Goal: Task Accomplishment & Management: Complete application form

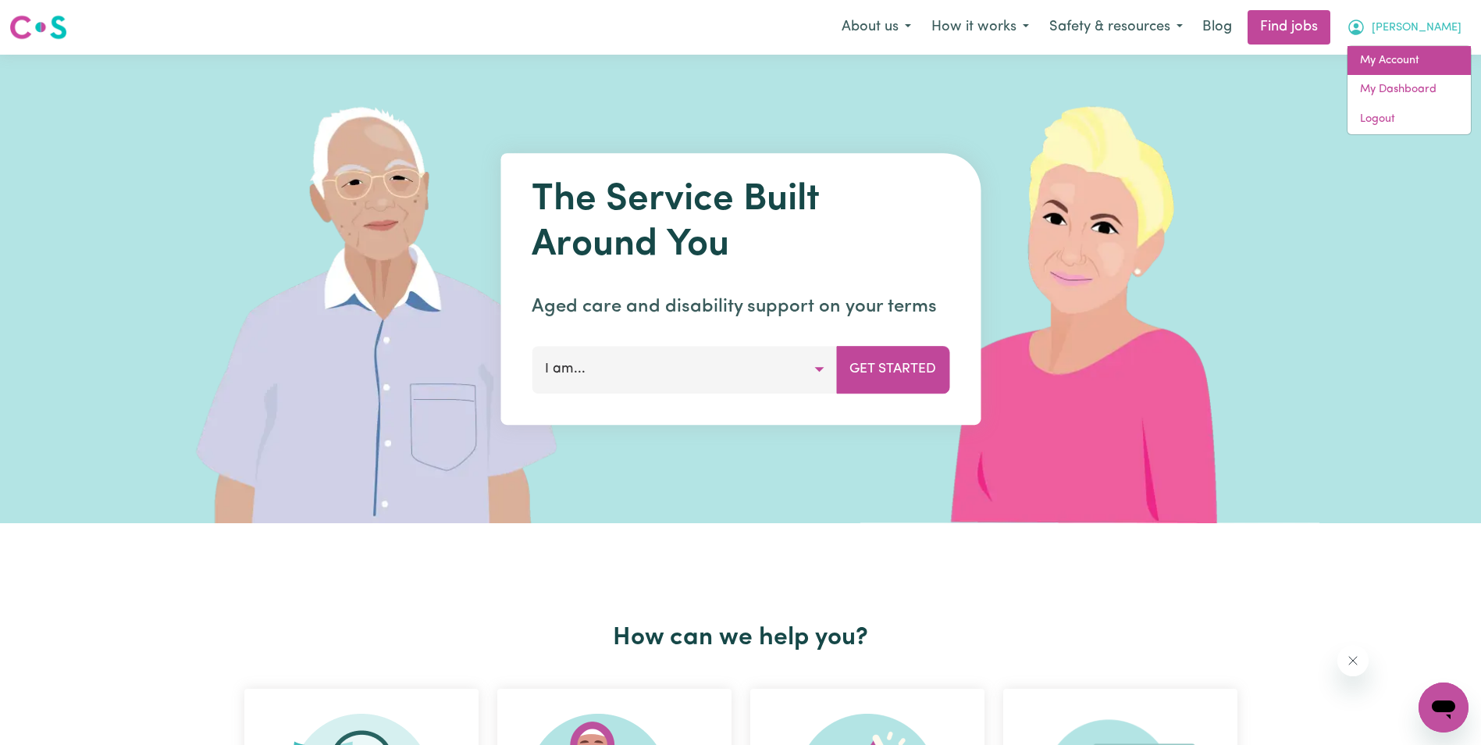
click at [1395, 66] on link "My Account" at bounding box center [1409, 61] width 123 height 30
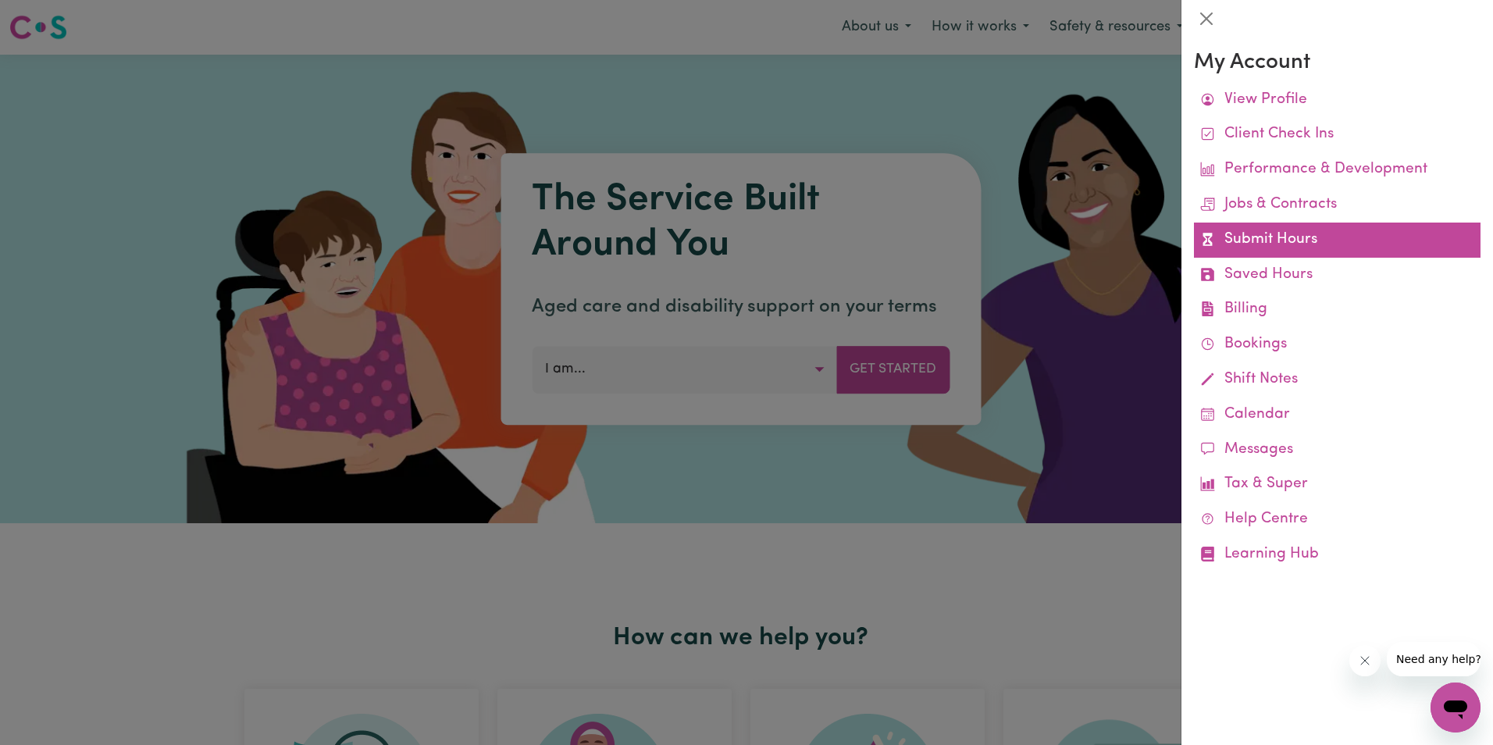
click at [1265, 230] on link "Submit Hours" at bounding box center [1337, 240] width 287 height 35
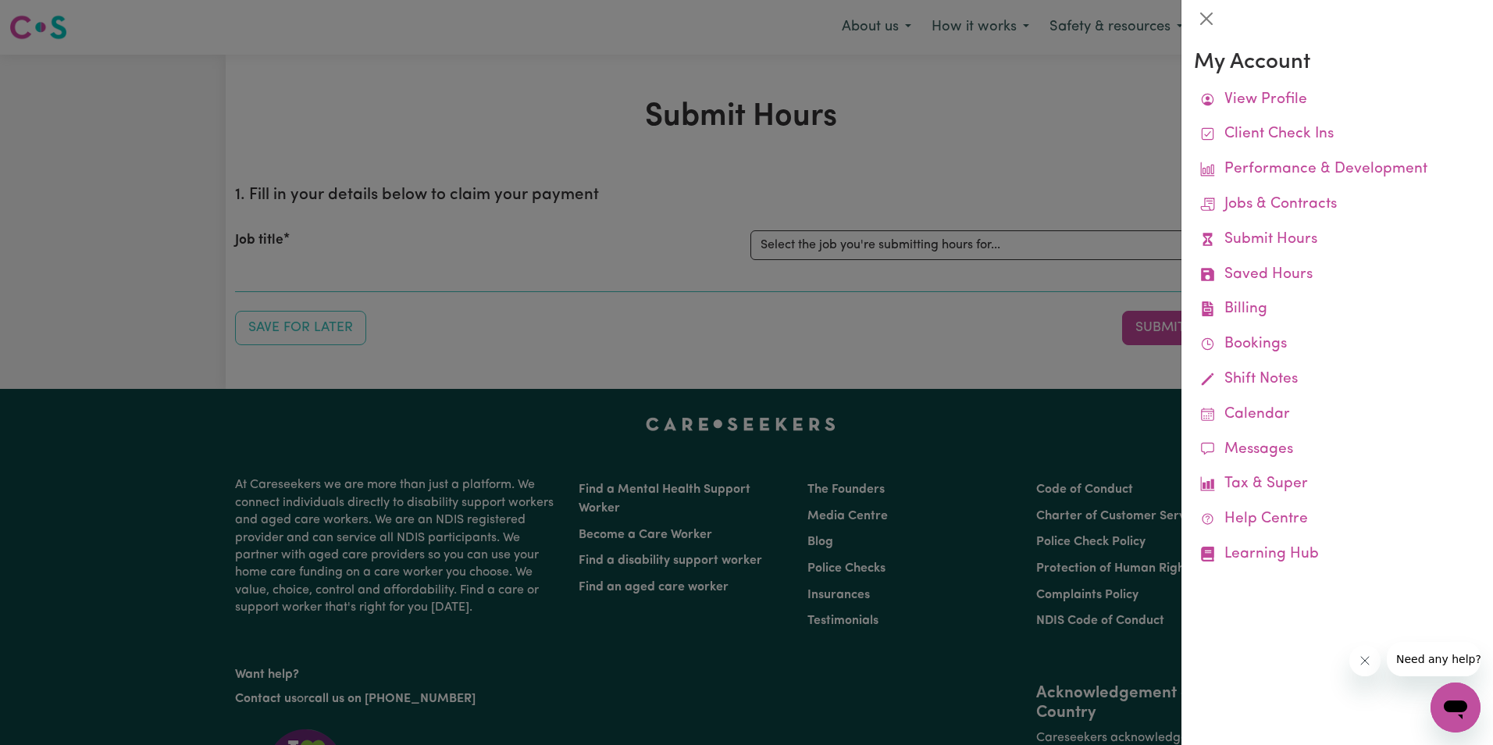
click at [825, 242] on div at bounding box center [746, 372] width 1493 height 745
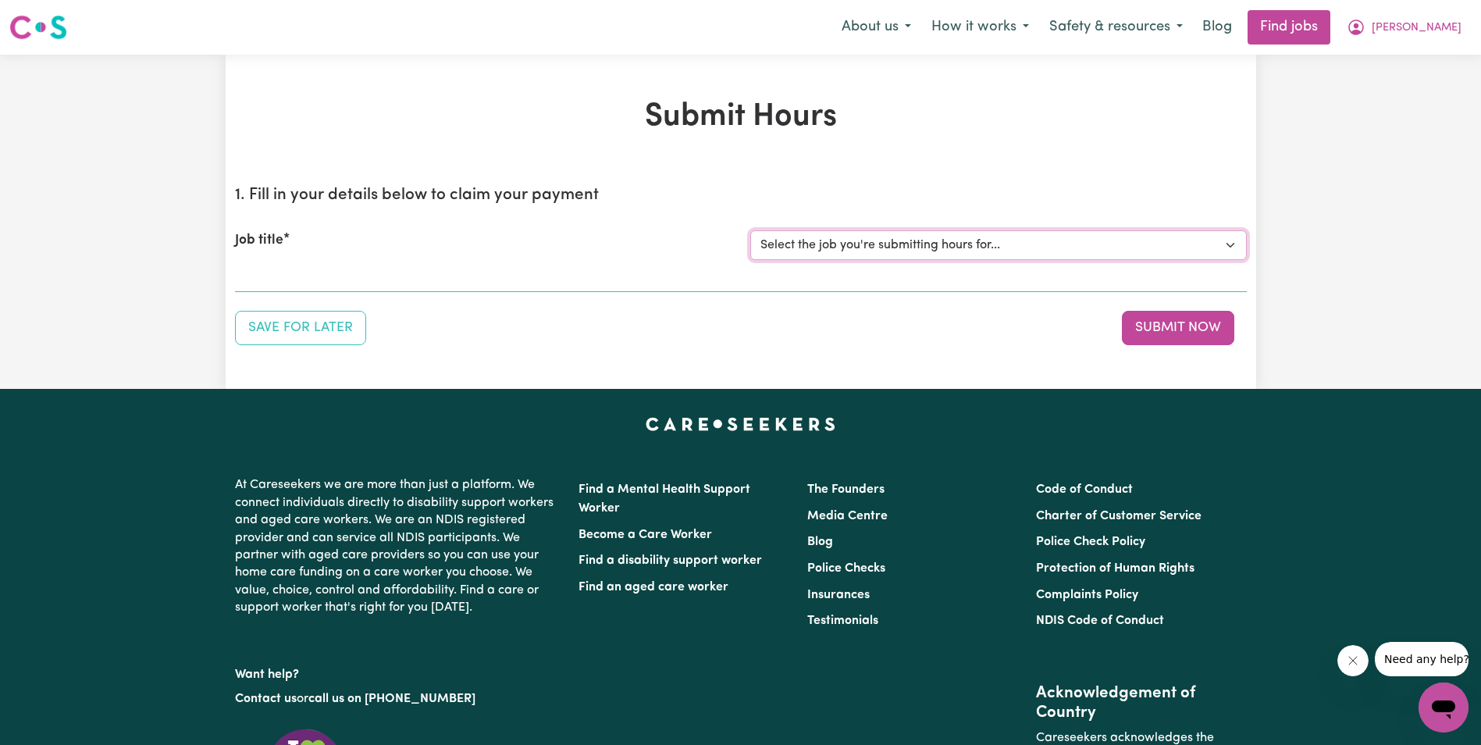
click at [849, 241] on select "Select the job you're submitting hours for... [[PERSON_NAME]] Support Worker in…" at bounding box center [998, 245] width 497 height 30
select select "11643"
click at [750, 230] on select "Select the job you're submitting hours for... [[PERSON_NAME]] Support Worker in…" at bounding box center [998, 245] width 497 height 30
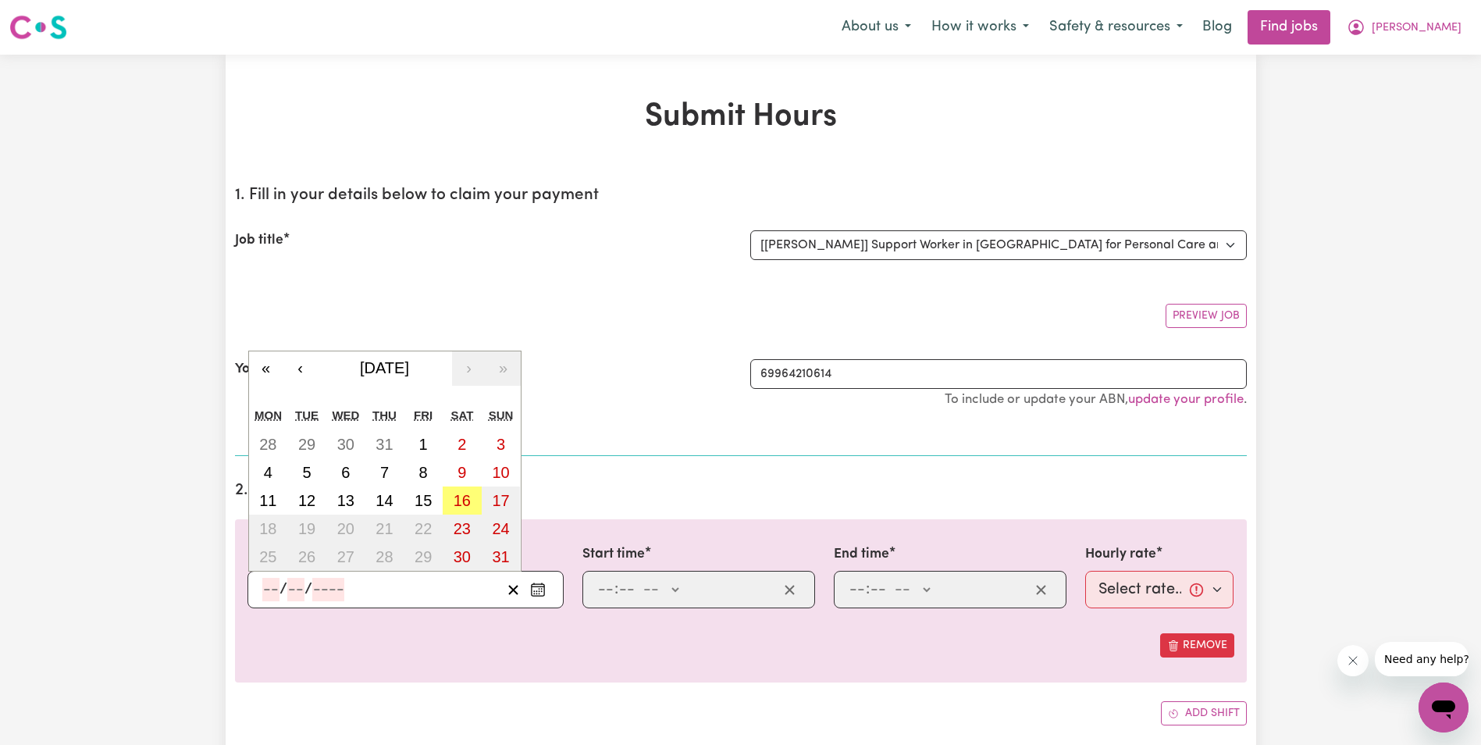
click at [274, 590] on input "number" at bounding box center [270, 589] width 17 height 23
click at [345, 467] on abbr "6" at bounding box center [345, 472] width 9 height 17
type input "[DATE]"
type input "6"
type input "8"
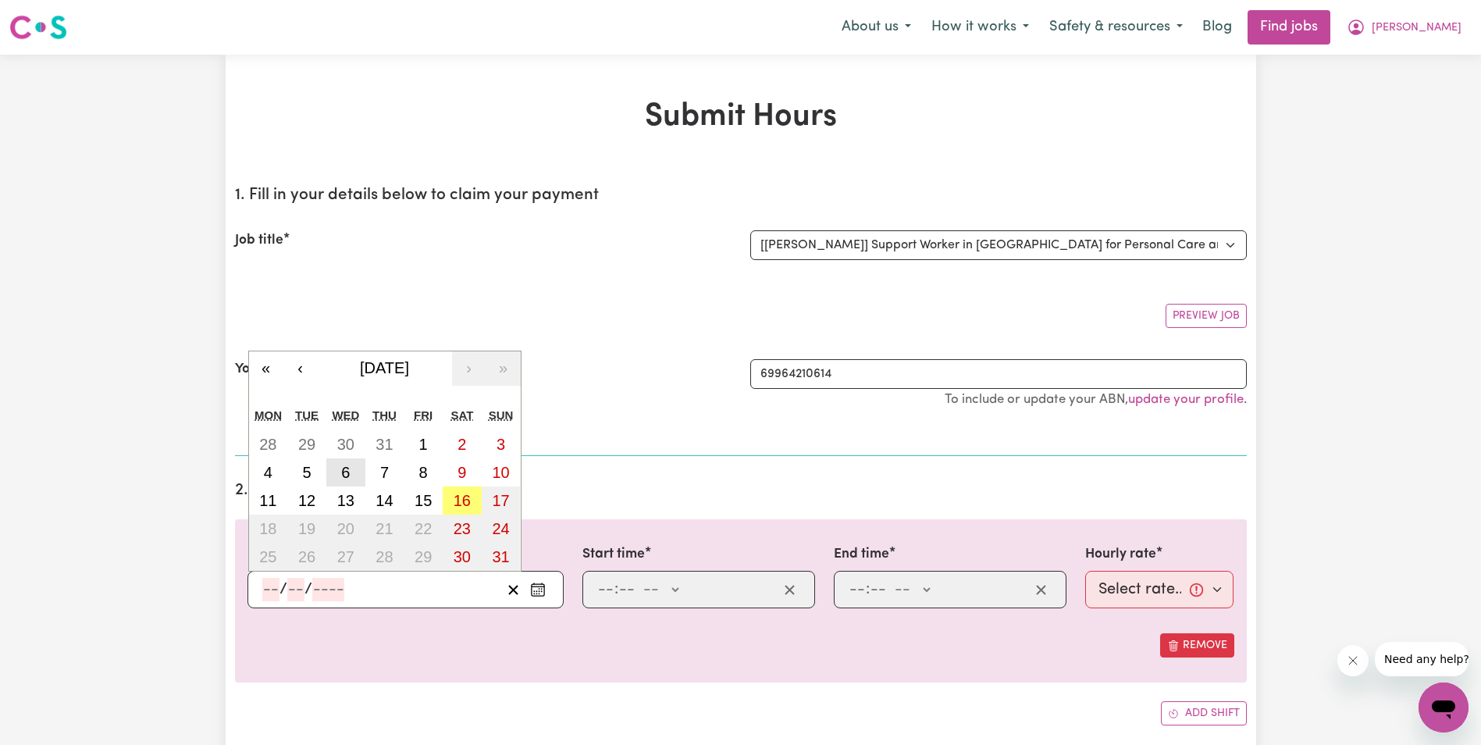
type input "2025"
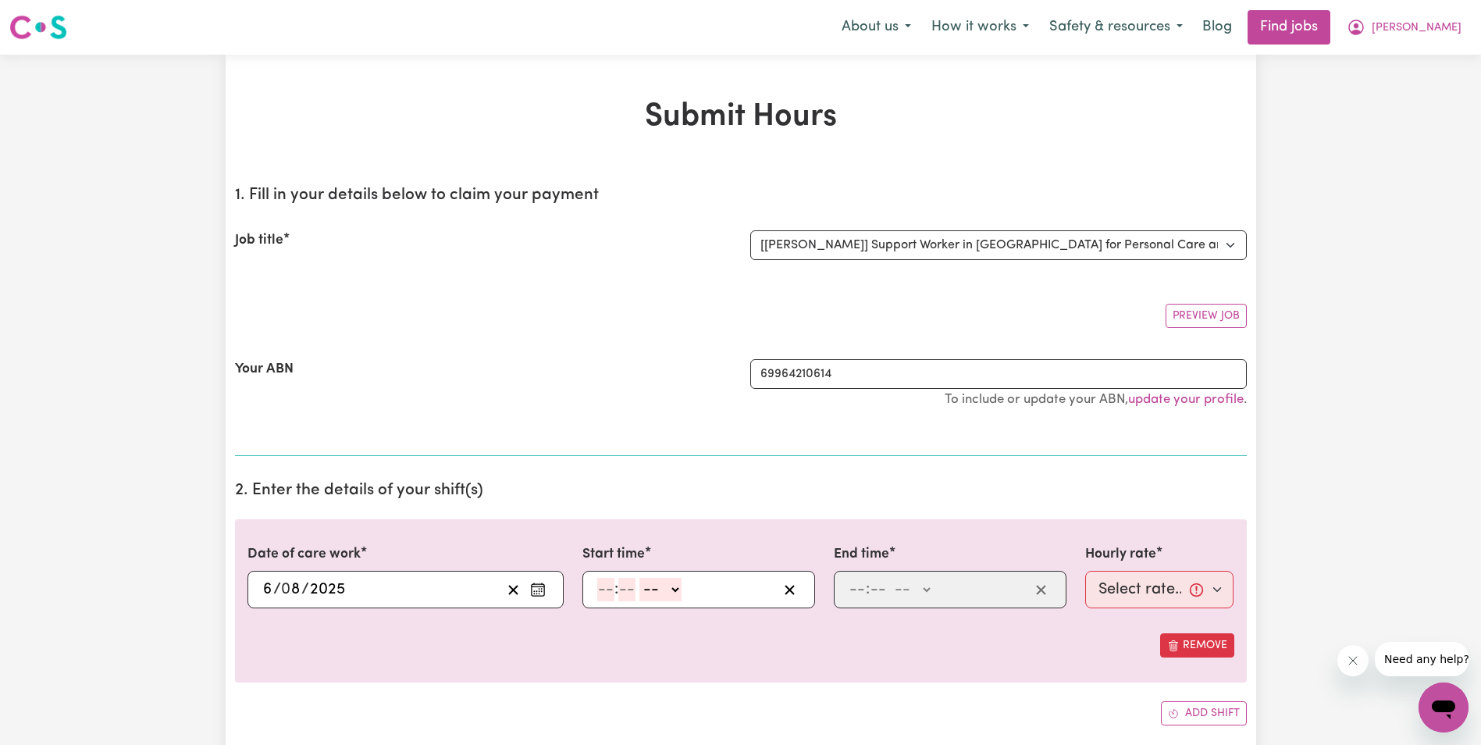
click at [597, 589] on input "number" at bounding box center [605, 589] width 17 height 23
type input "8"
type input "30"
click at [672, 588] on select "-- AM PM" at bounding box center [657, 589] width 42 height 23
select select "am"
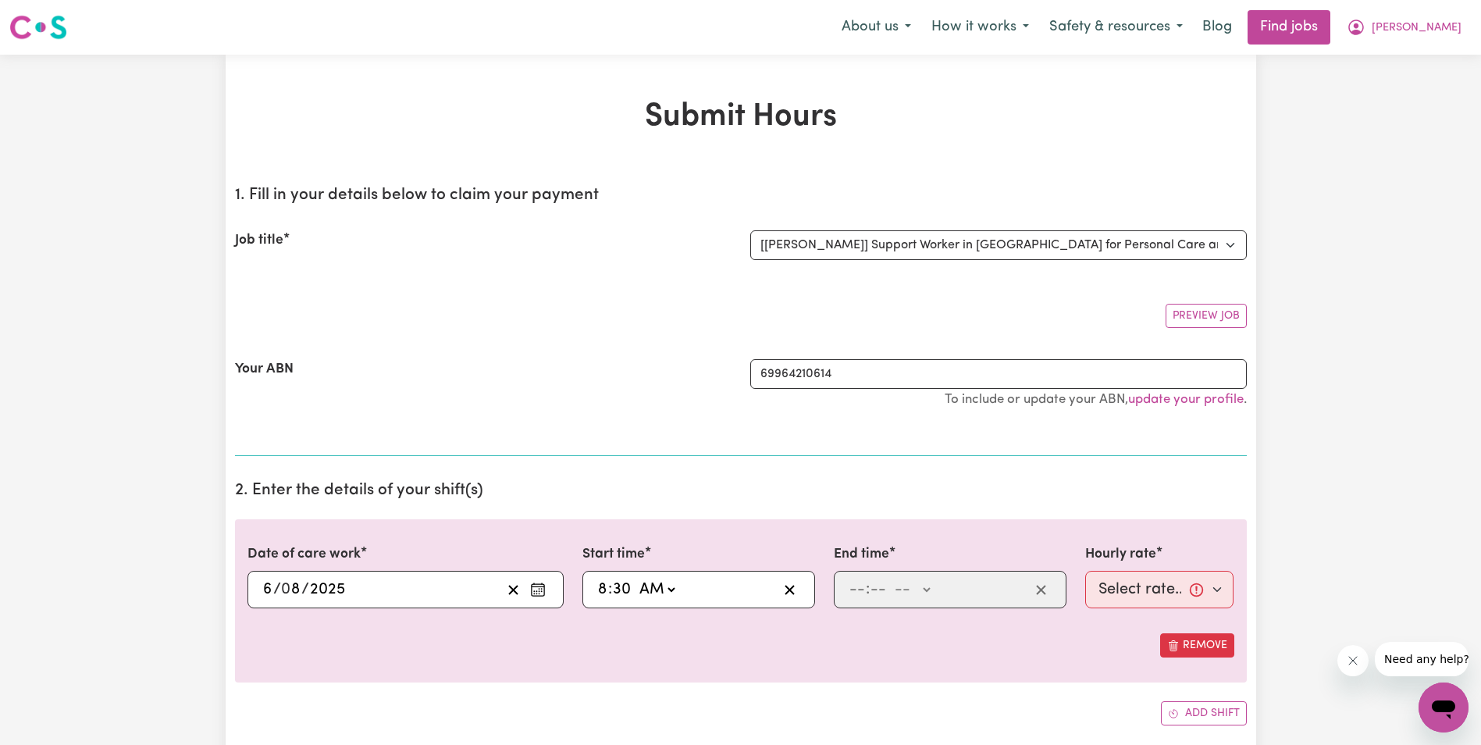
click at [636, 578] on select "-- AM PM" at bounding box center [657, 589] width 42 height 23
type input "08:30"
click at [860, 583] on input "number" at bounding box center [857, 589] width 17 height 23
type input "10"
type input "30"
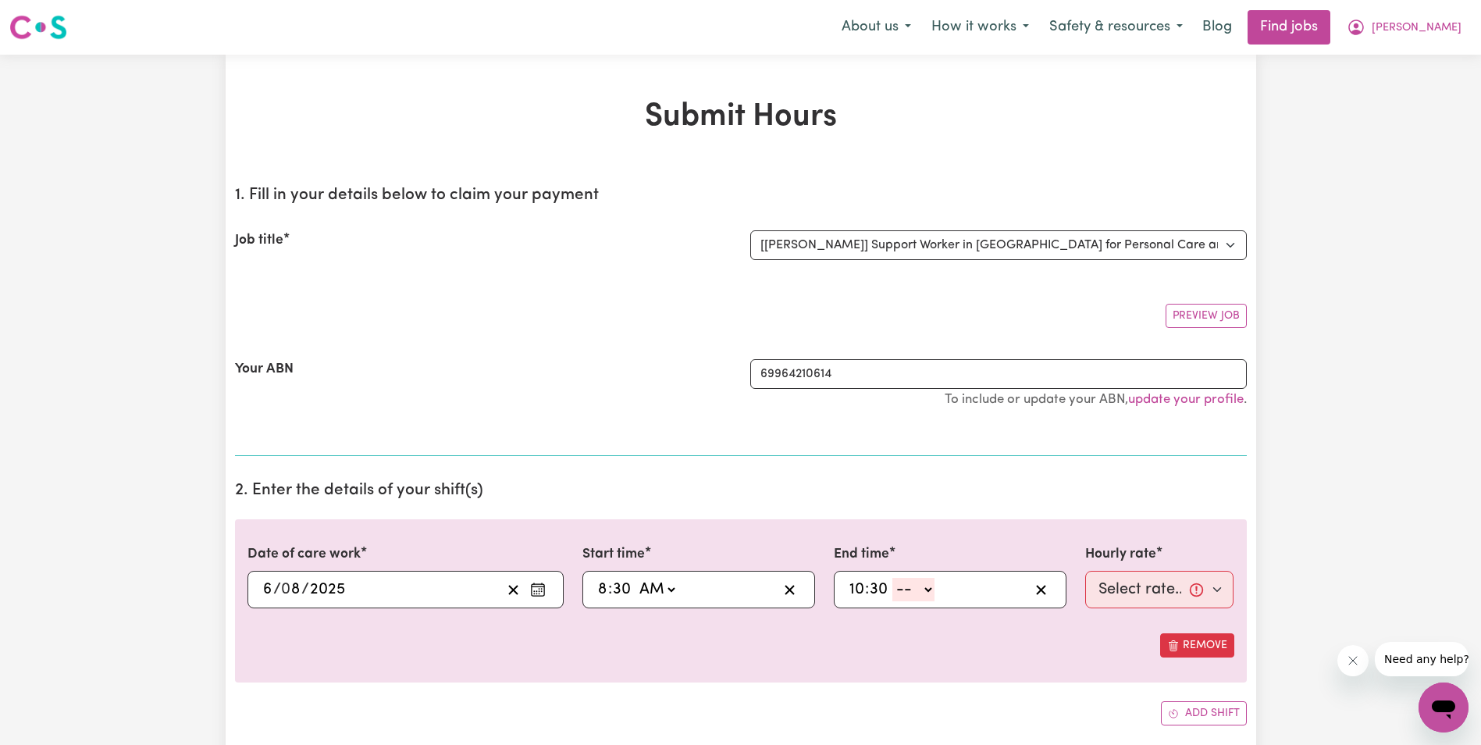
click at [928, 593] on select "-- AM PM" at bounding box center [914, 589] width 42 height 23
select select "am"
click at [893, 578] on select "-- AM PM" at bounding box center [914, 589] width 42 height 23
type input "10:30"
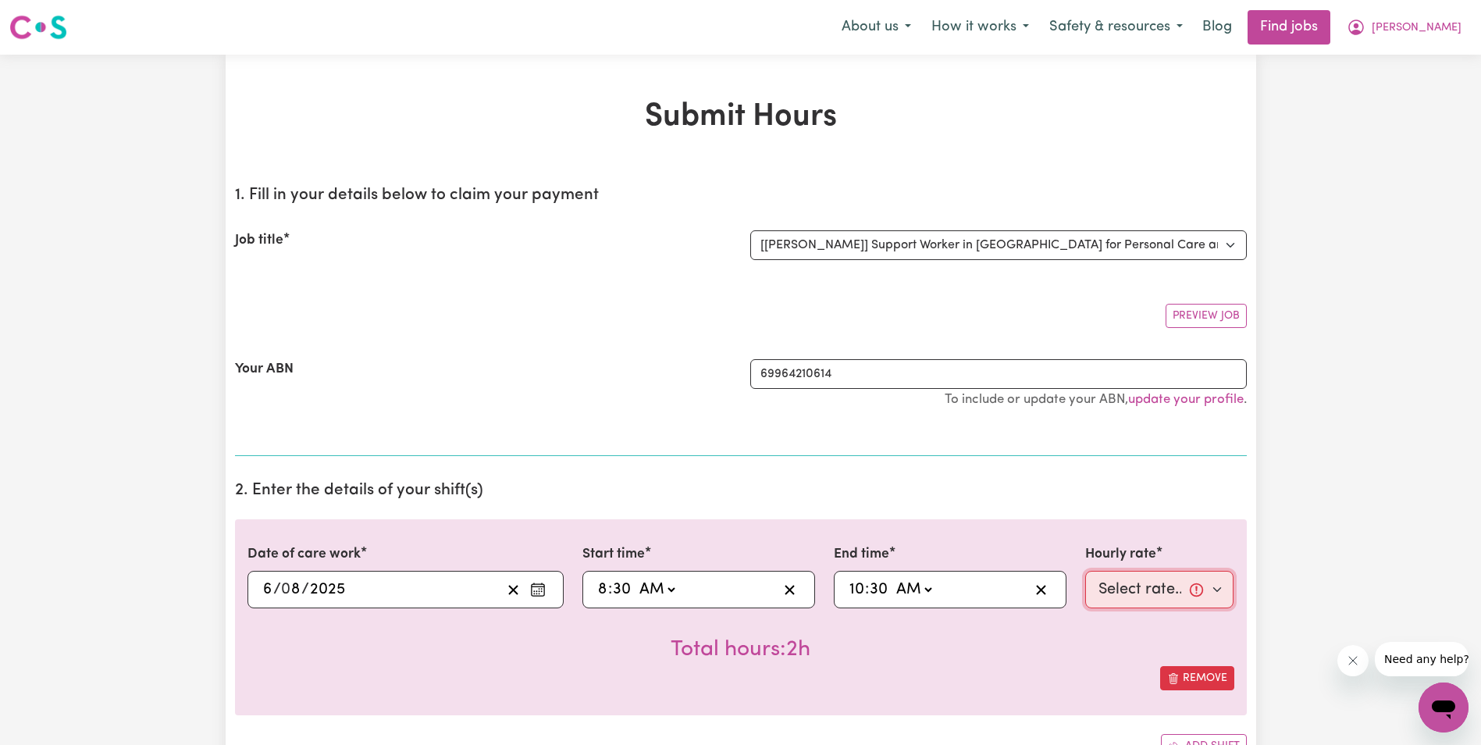
click at [1140, 590] on select "Select rate... $63.00 (Weekday) $63.00 ([DATE]) $63.00 ([DATE])" at bounding box center [1159, 589] width 149 height 37
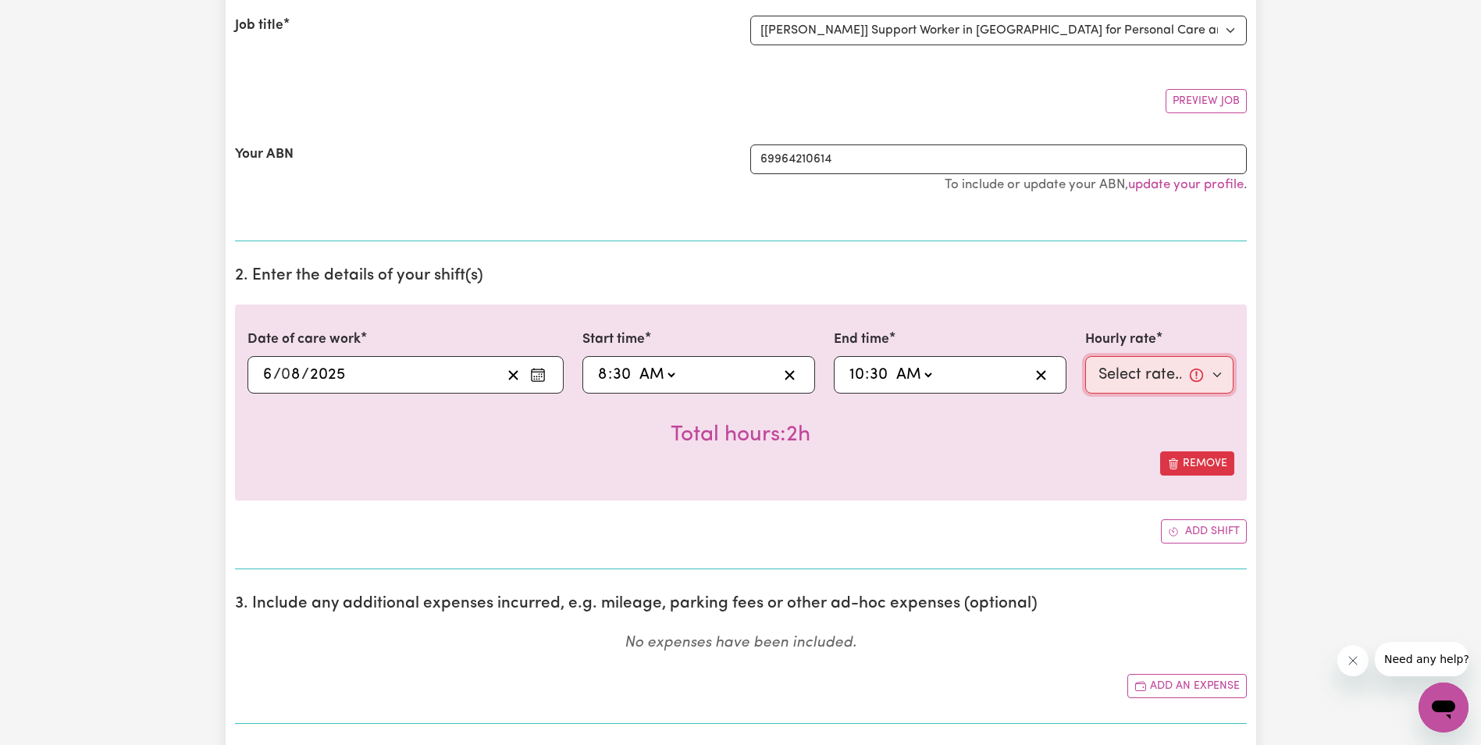
scroll to position [234, 0]
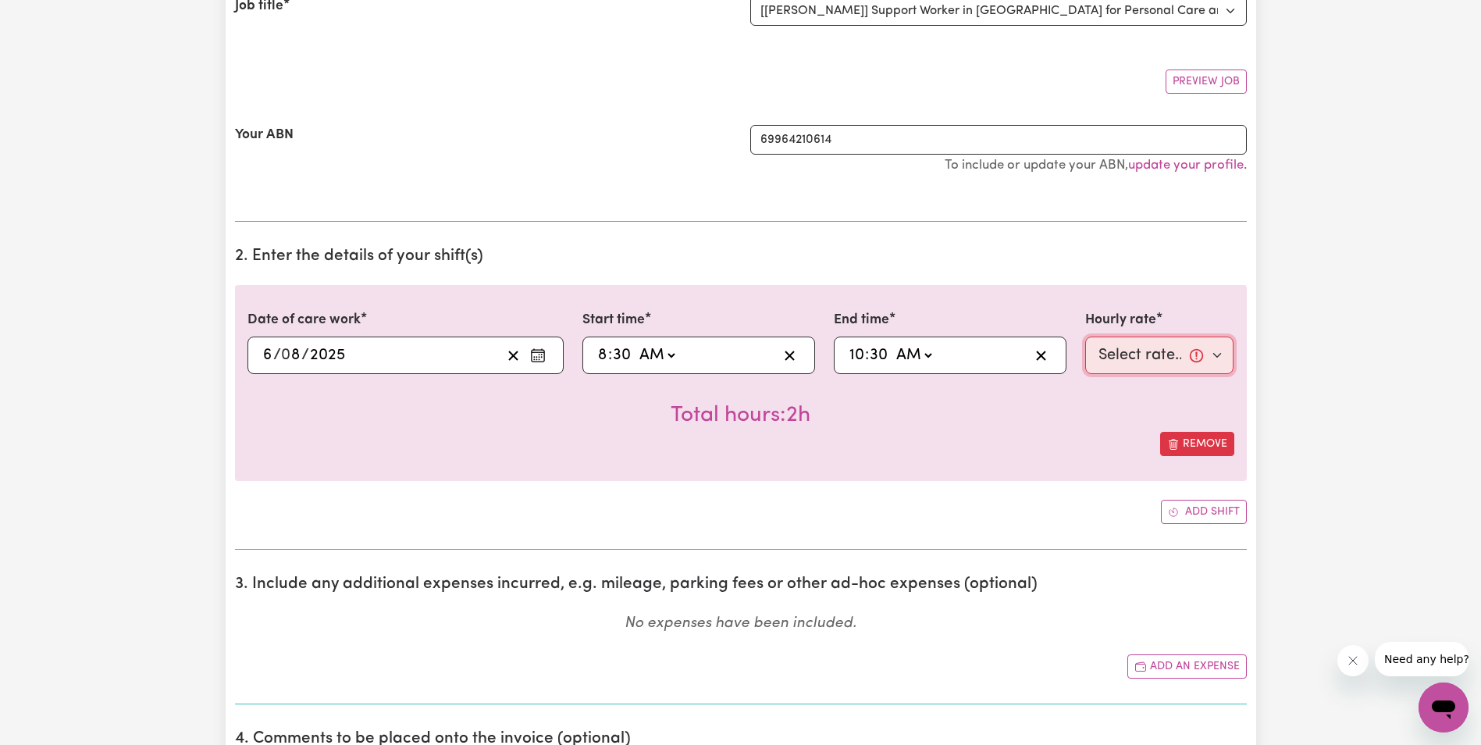
click at [1112, 357] on select "Select rate... $63.00 (Weekday) $63.00 ([DATE]) $63.00 ([DATE])" at bounding box center [1159, 355] width 149 height 37
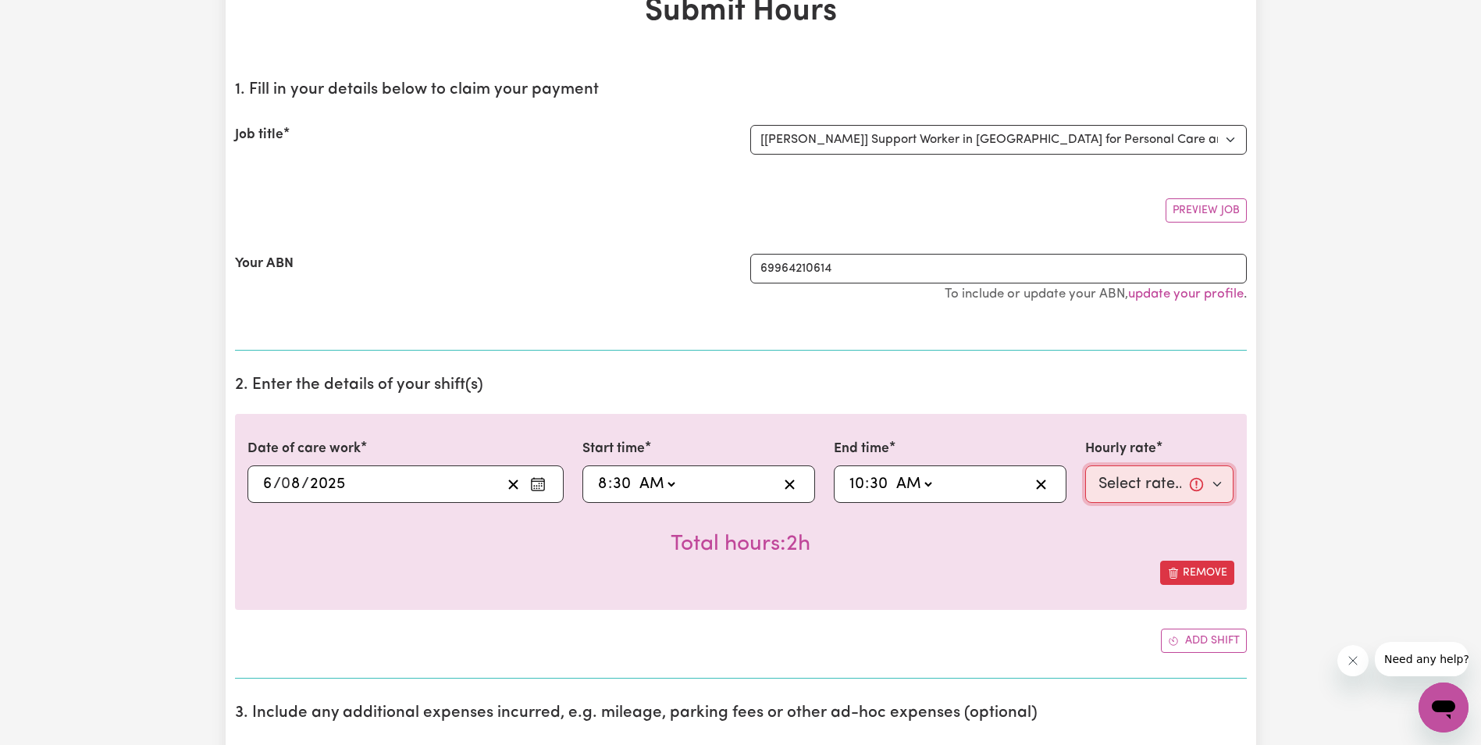
scroll to position [78, 0]
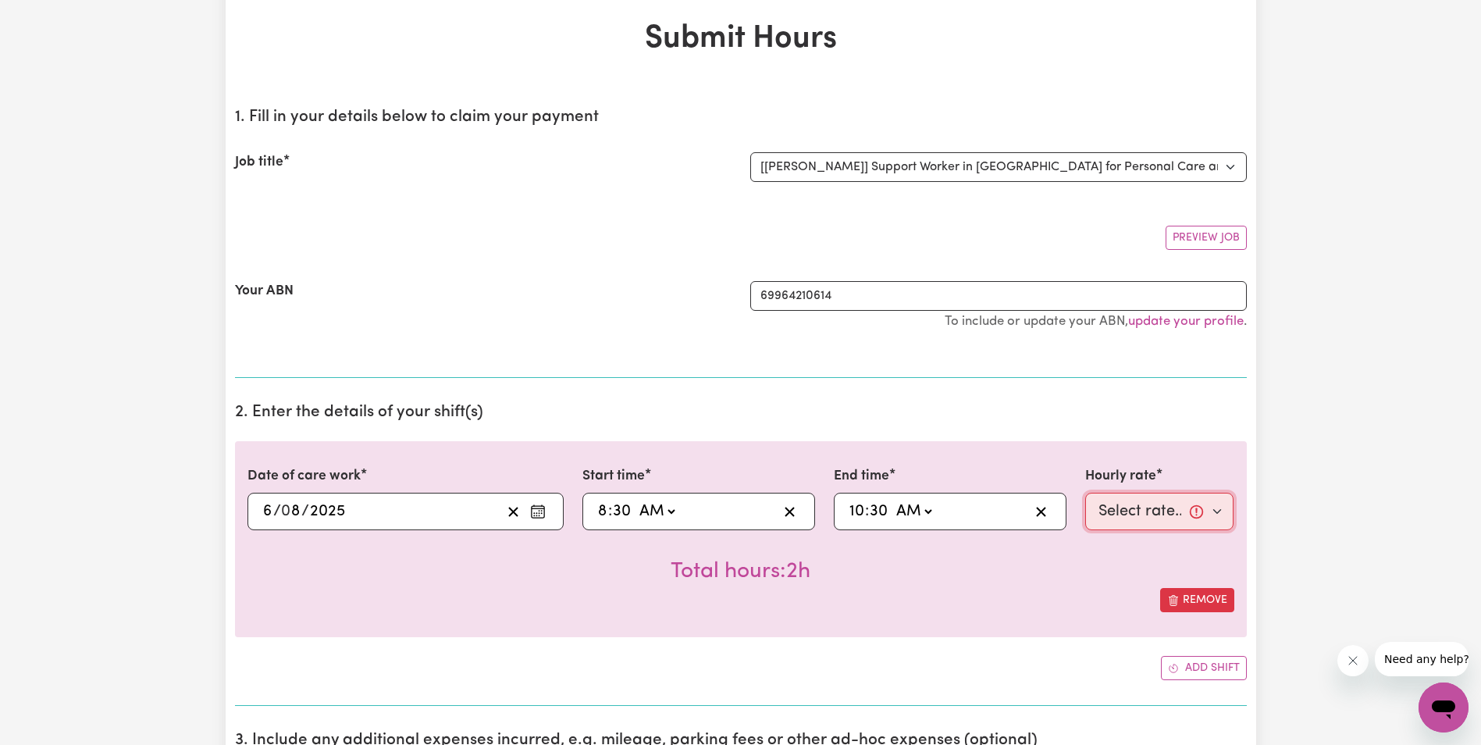
click at [1218, 510] on select "Select rate... $63.00 (Weekday) $63.00 ([DATE]) $63.00 ([DATE])" at bounding box center [1159, 511] width 149 height 37
